Goal: Task Accomplishment & Management: Use online tool/utility

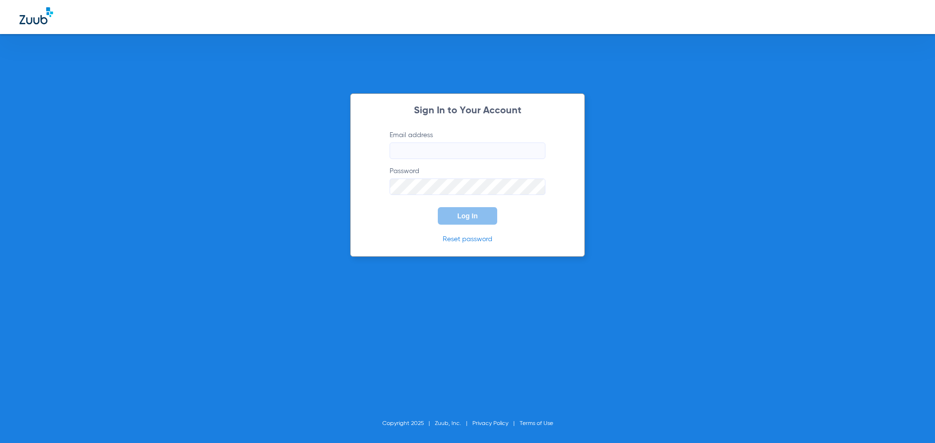
type input "[EMAIL_ADDRESS][DOMAIN_NAME]"
click at [455, 213] on button "Log In" at bounding box center [467, 216] width 59 height 18
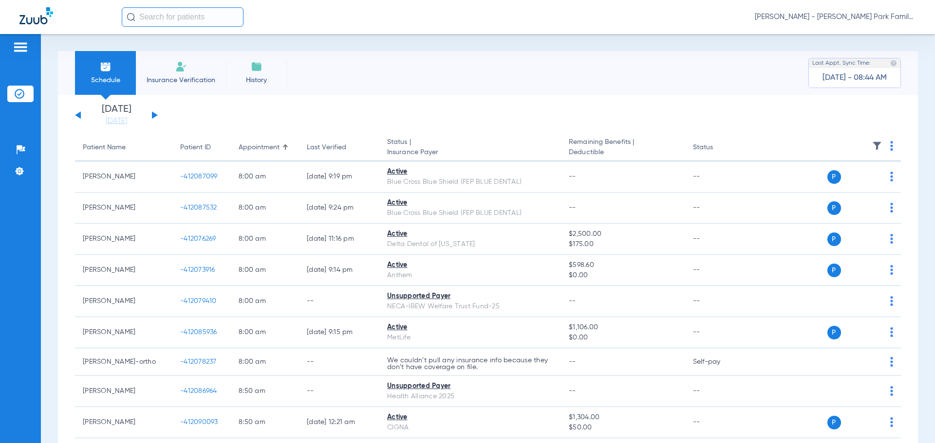
click at [872, 145] on img at bounding box center [877, 146] width 10 height 10
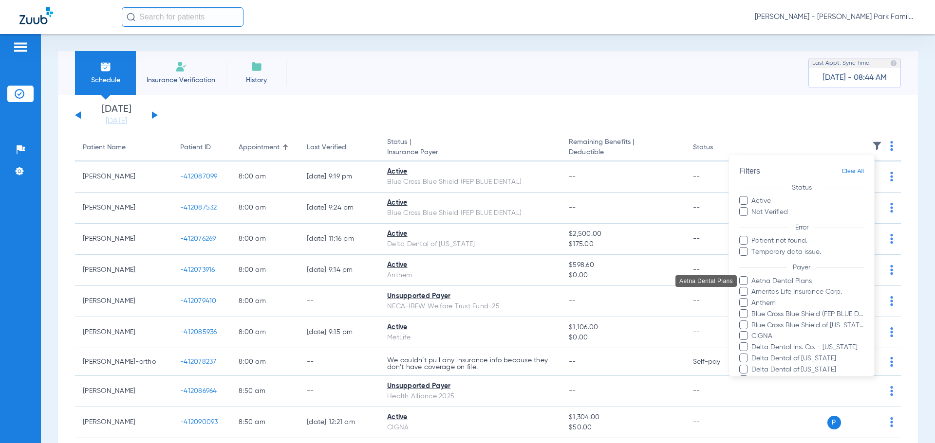
scroll to position [178, 0]
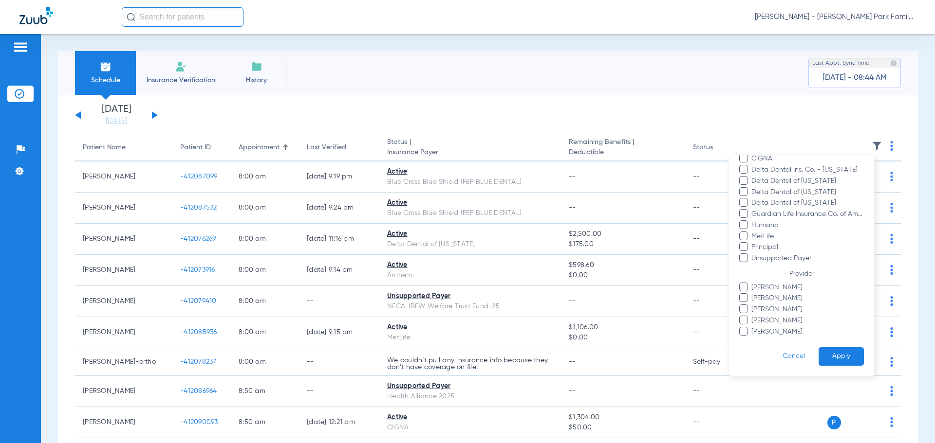
click at [775, 332] on span "[PERSON_NAME]" at bounding box center [807, 332] width 113 height 10
click at [753, 339] on input "[PERSON_NAME]" at bounding box center [753, 339] width 0 height 0
click at [771, 322] on span "[PERSON_NAME]" at bounding box center [807, 321] width 113 height 10
click at [753, 328] on input "[PERSON_NAME]" at bounding box center [753, 328] width 0 height 0
click at [769, 332] on span "[PERSON_NAME]" at bounding box center [807, 332] width 113 height 10
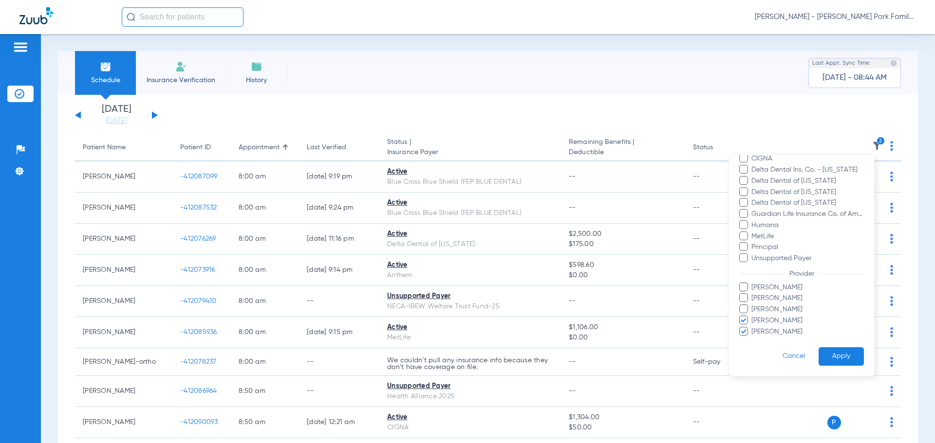
click at [753, 339] on input "[PERSON_NAME]" at bounding box center [753, 339] width 0 height 0
click at [831, 354] on button "Apply" at bounding box center [840, 357] width 45 height 19
